Goal: Navigation & Orientation: Find specific page/section

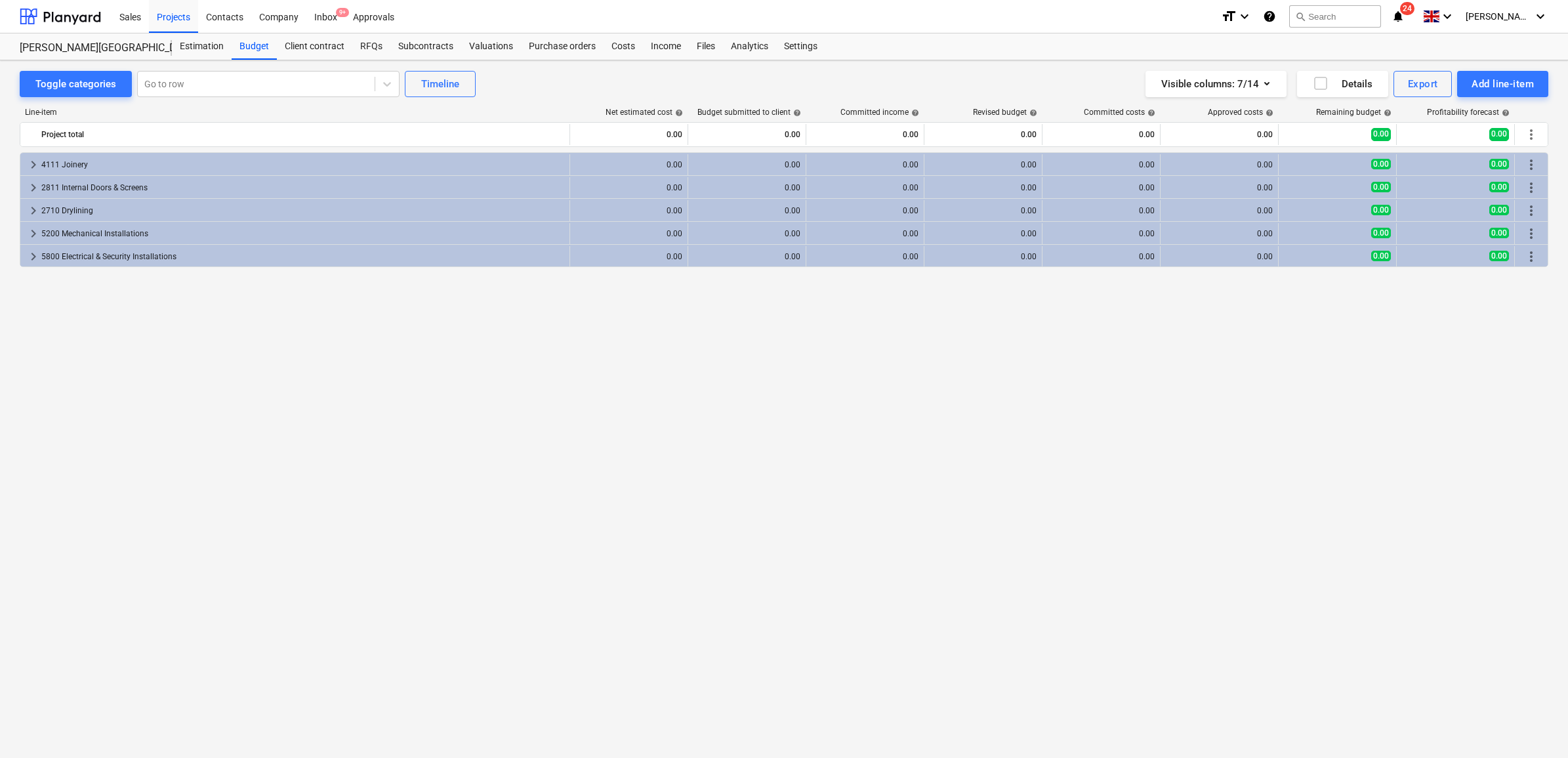
click at [1084, 365] on div "keyboard_arrow_right 4111 Joinery 0.00 0.00 0.00 0.00 0.00 0.00 0.00 0.00 more_…" at bounding box center [784, 427] width 1529 height 551
click at [189, 19] on div "Projects" at bounding box center [174, 16] width 49 height 34
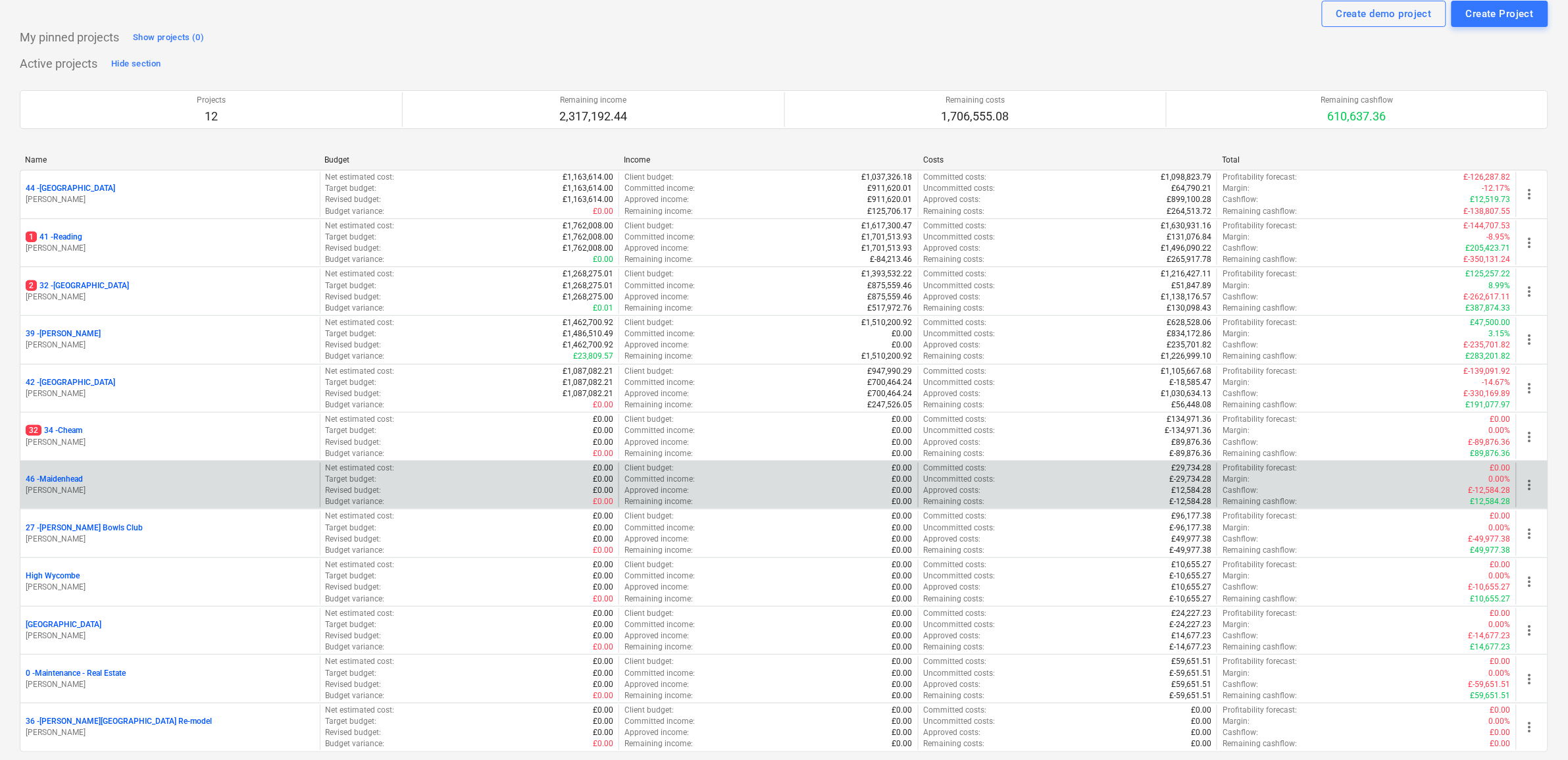
scroll to position [82, 0]
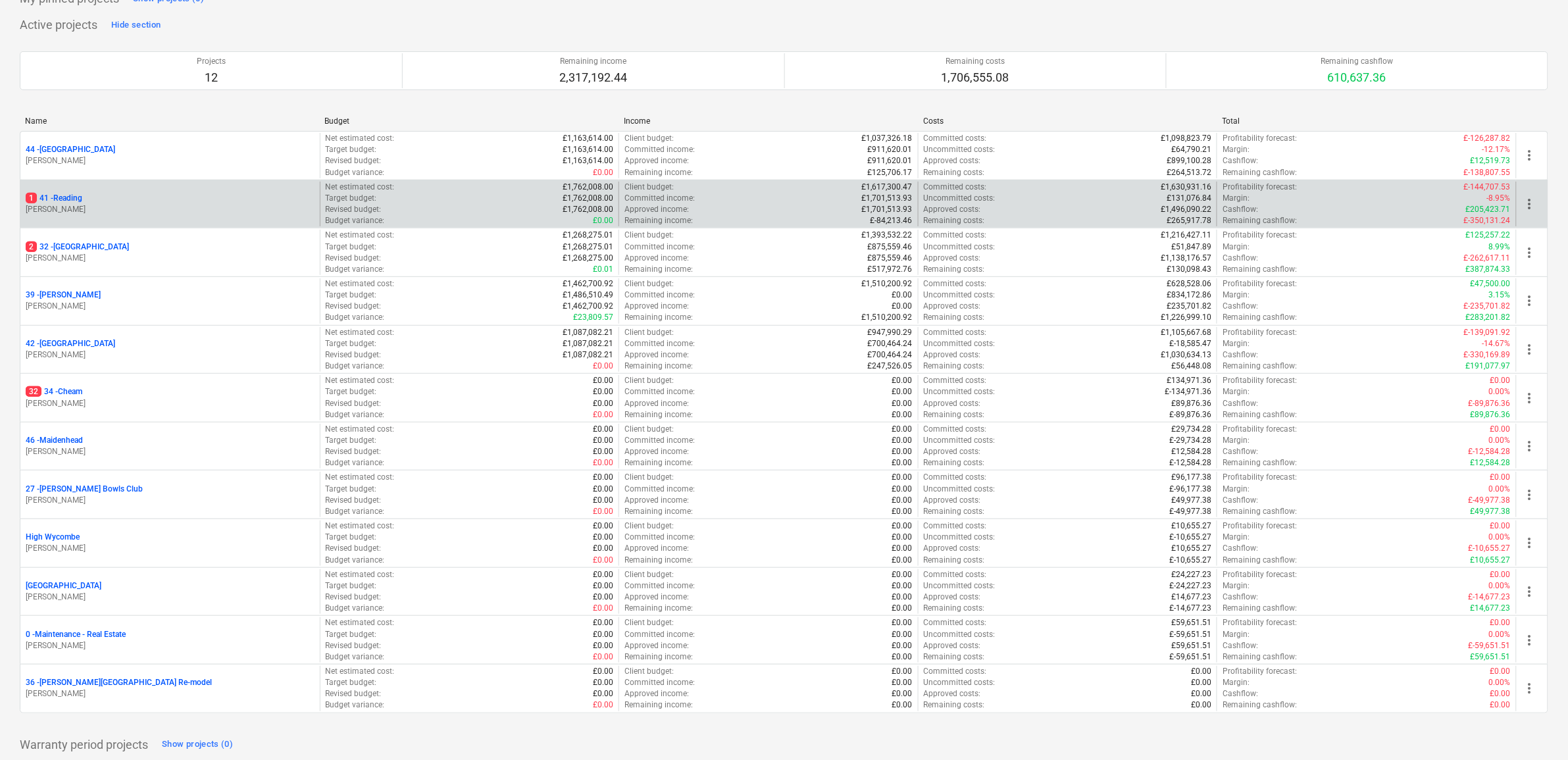
click at [56, 201] on p "1 41 - Reading" at bounding box center [53, 198] width 57 height 11
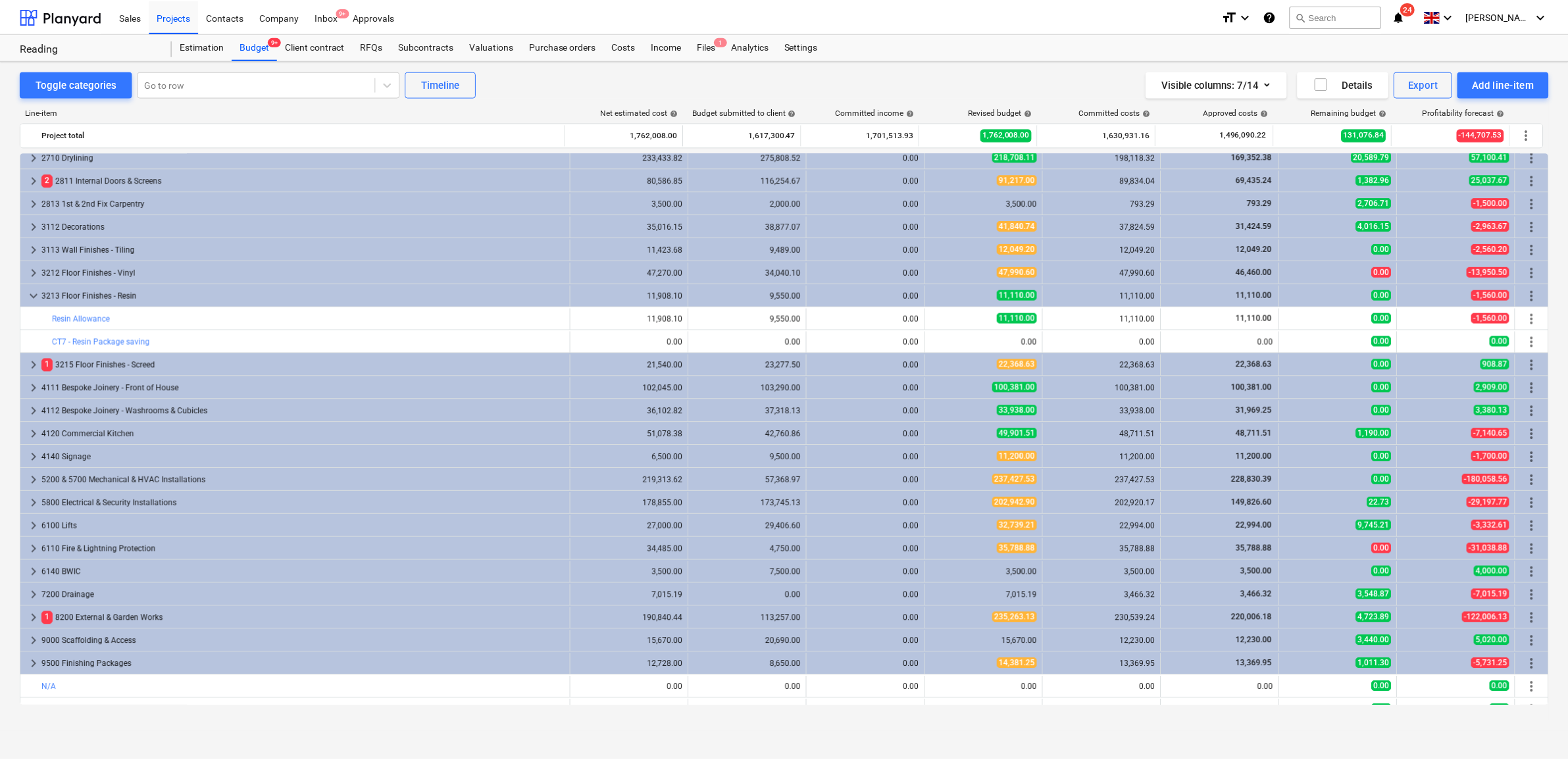
scroll to position [622, 0]
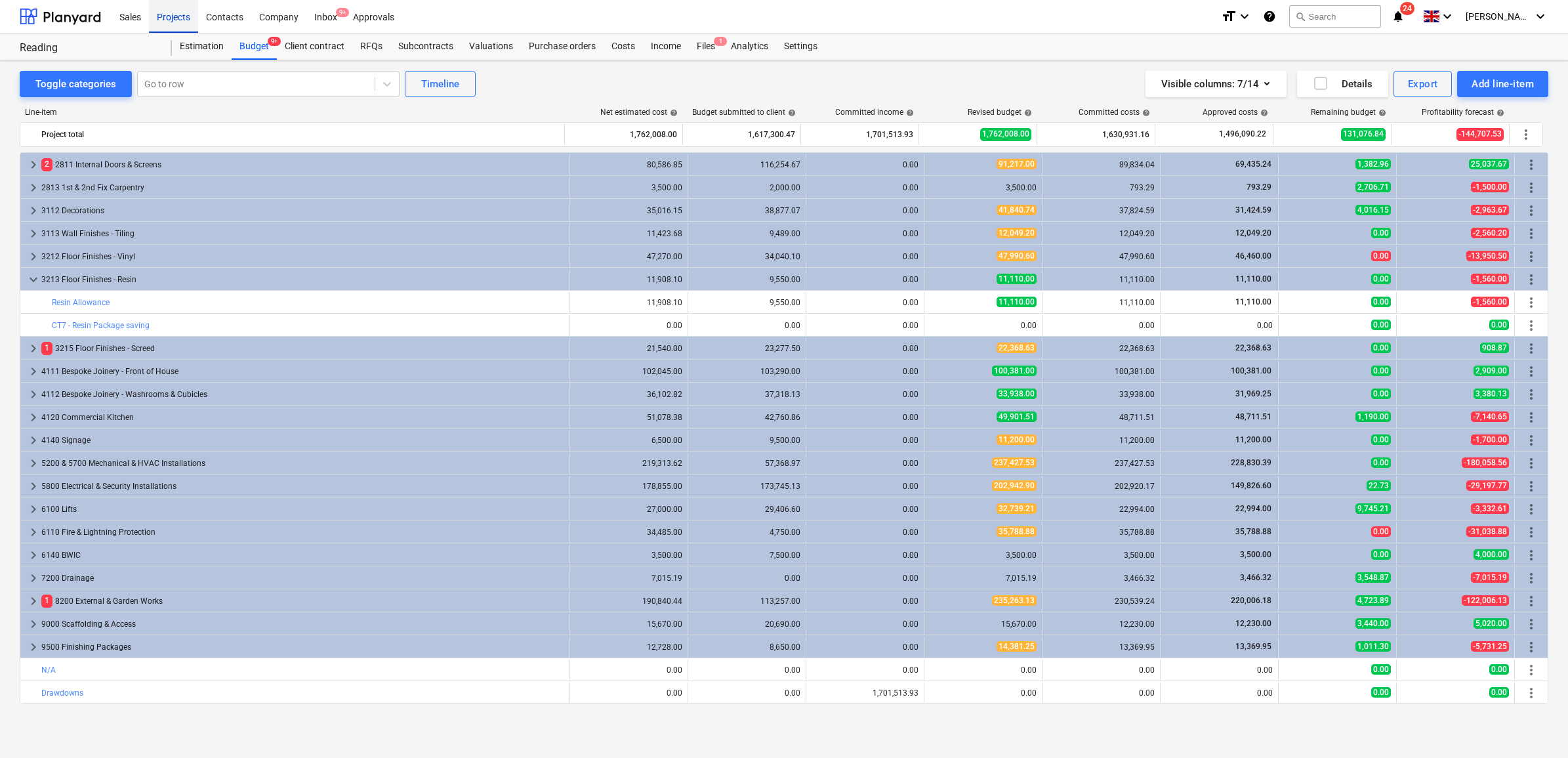
click at [185, 22] on div "Projects" at bounding box center [174, 16] width 49 height 34
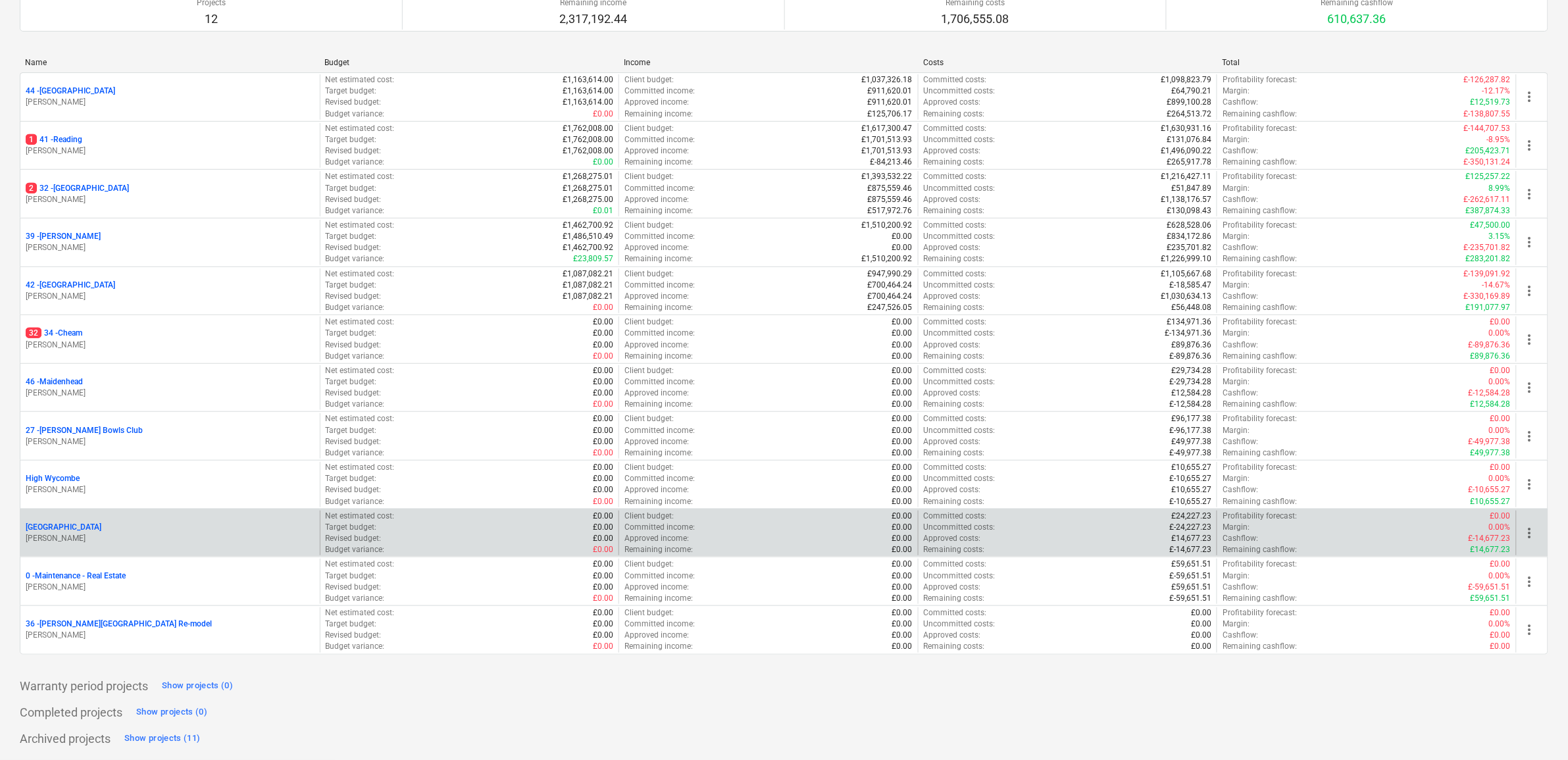
scroll to position [142, 0]
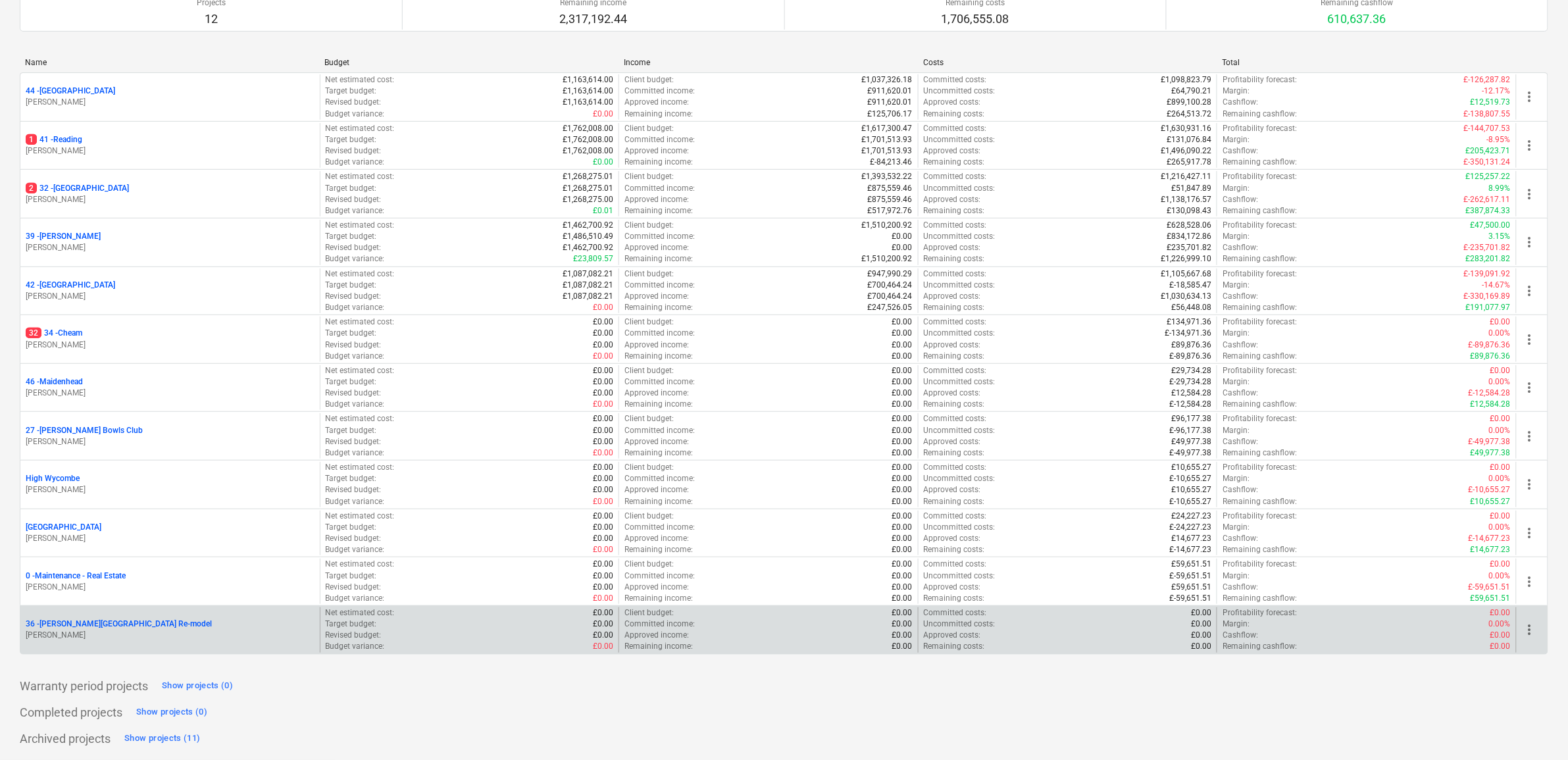
click at [93, 620] on p "36 - [PERSON_NAME][GEOGRAPHIC_DATA] Re-model" at bounding box center [118, 624] width 186 height 11
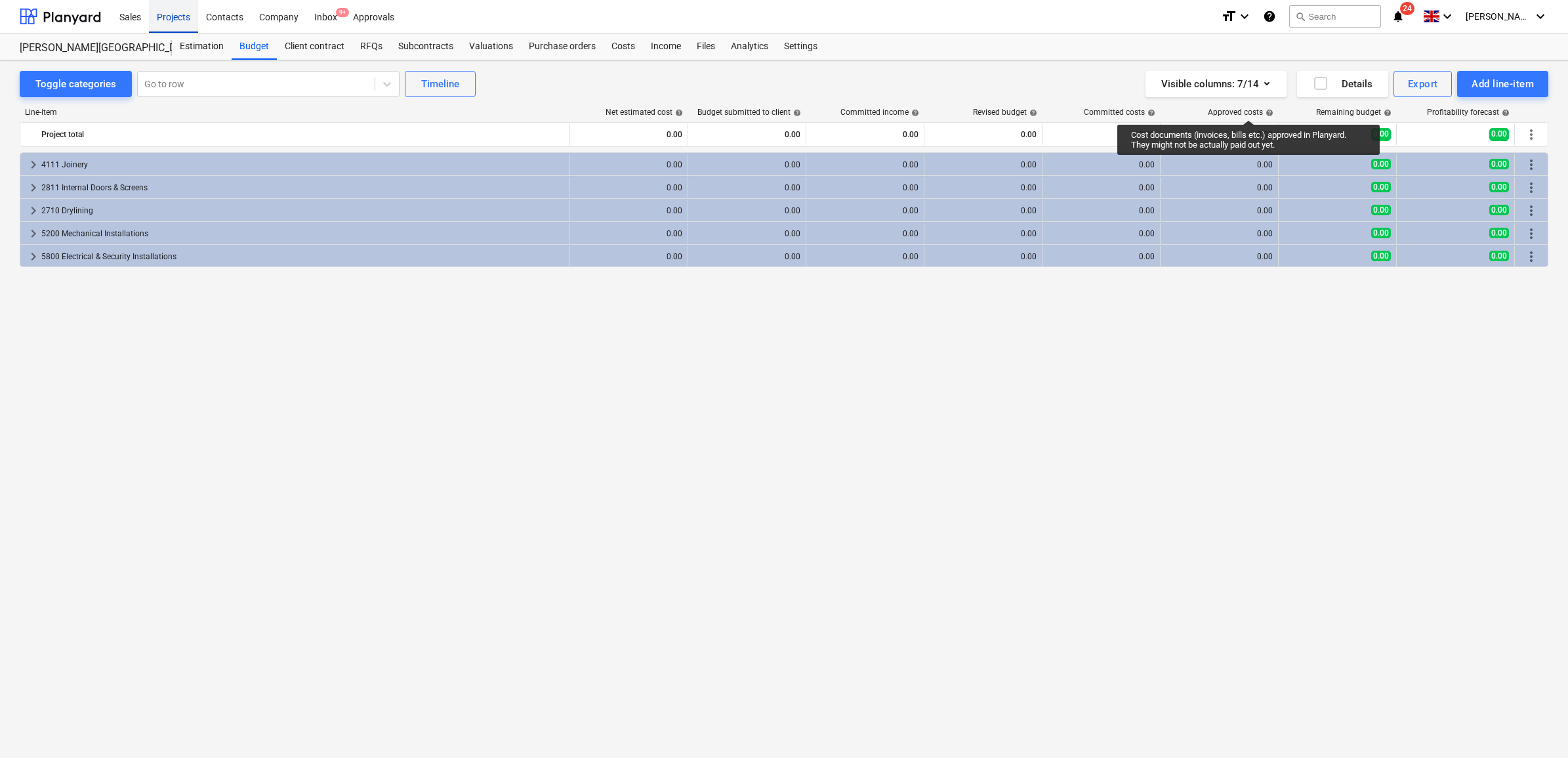
click at [187, 17] on div "Projects" at bounding box center [174, 16] width 49 height 34
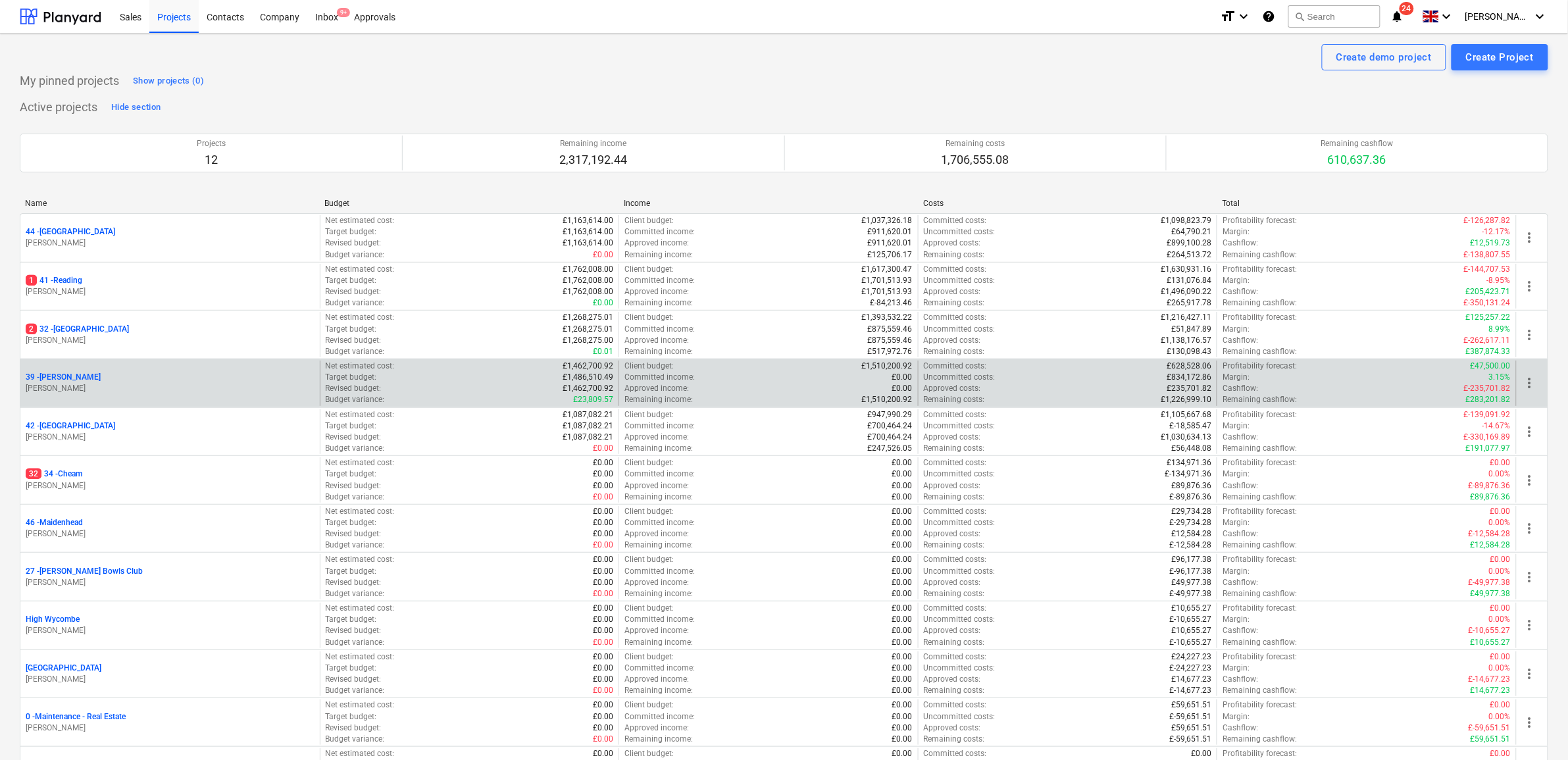
click at [61, 379] on p "39 - [GEOGRAPHIC_DATA]" at bounding box center [63, 377] width 75 height 11
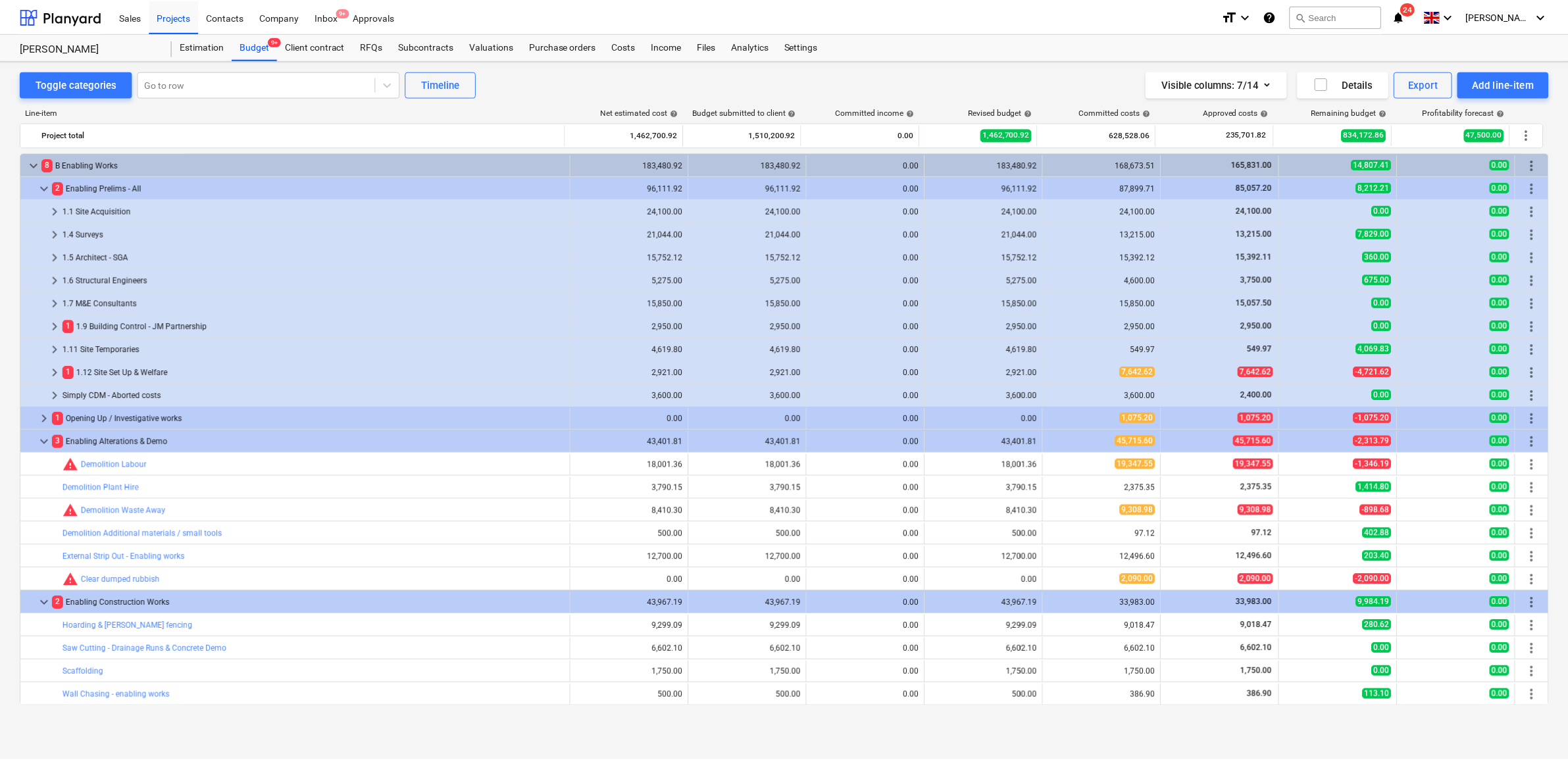
scroll to position [411, 0]
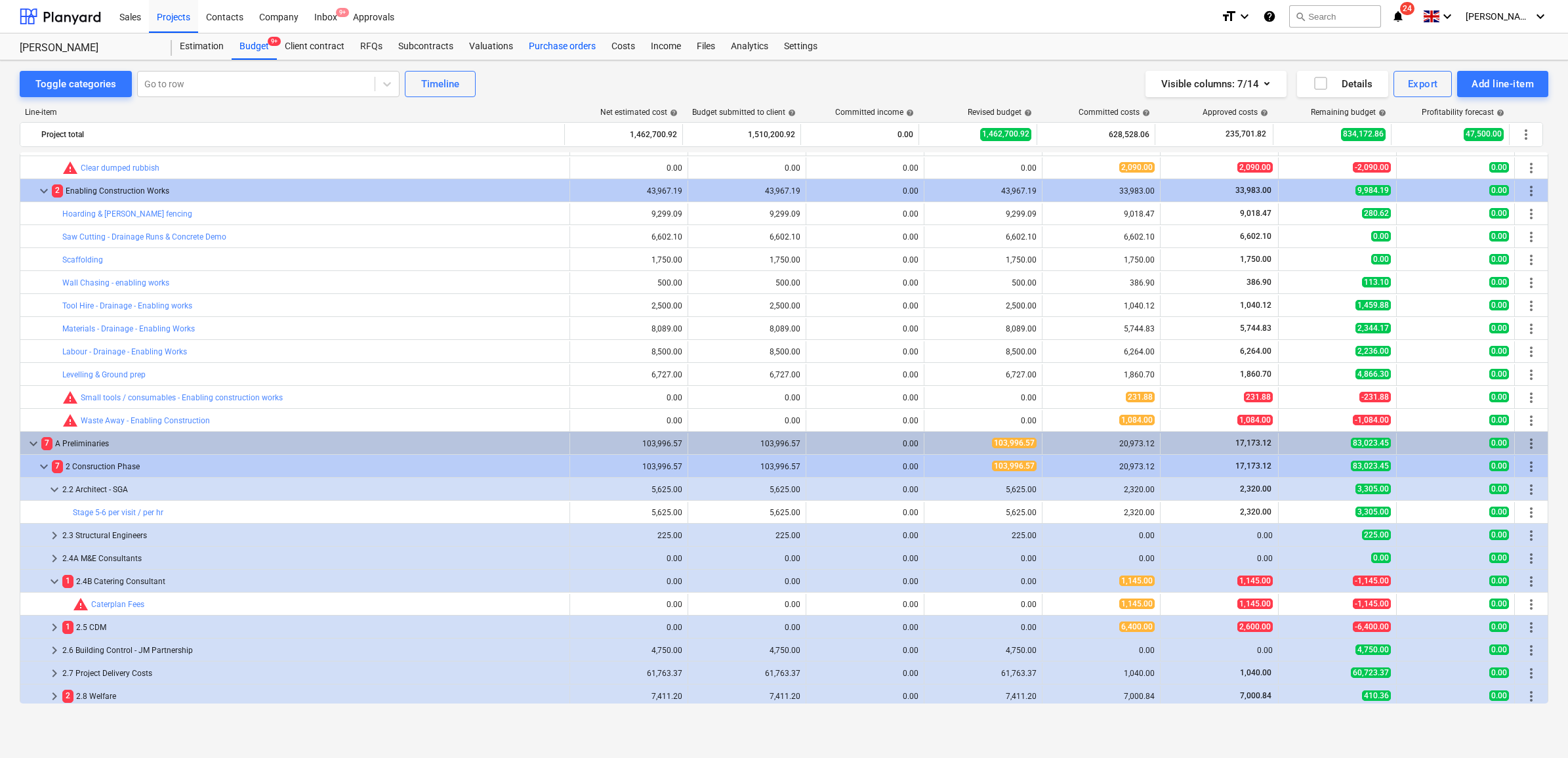
click at [568, 51] on div "Purchase orders" at bounding box center [562, 46] width 83 height 26
